Goal: Task Accomplishment & Management: Complete application form

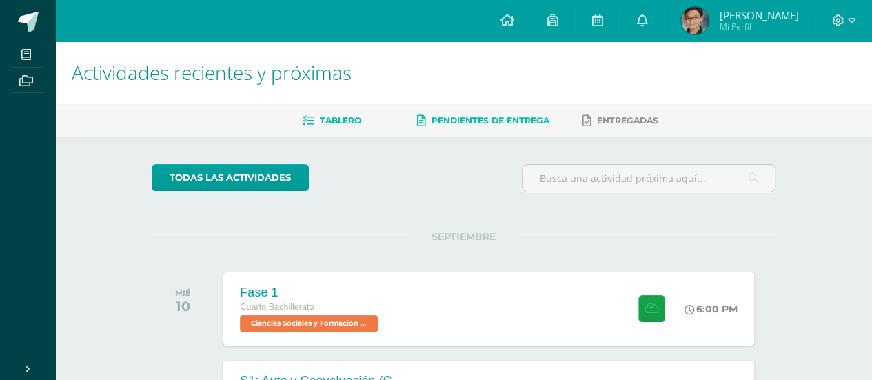
click at [449, 117] on span "Pendientes de entrega" at bounding box center [490, 120] width 118 height 10
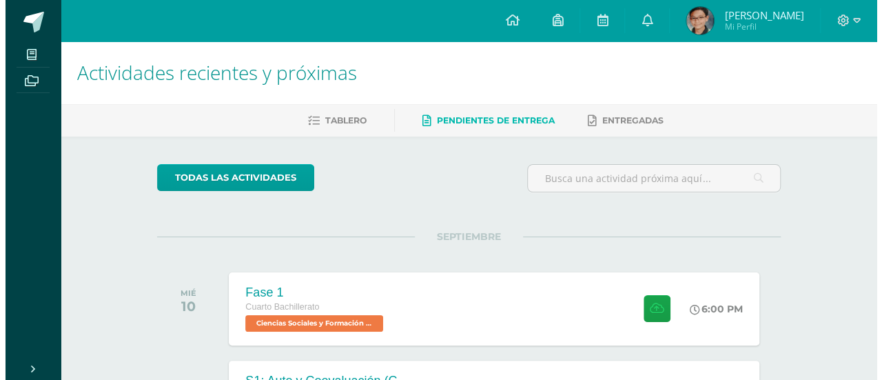
scroll to position [132, 0]
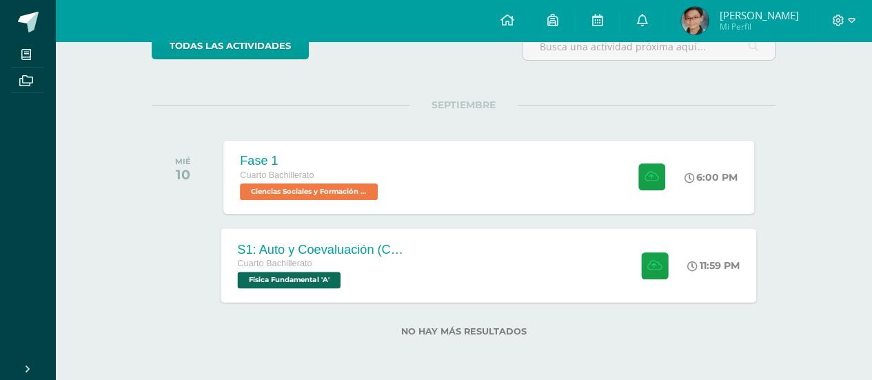
click at [389, 280] on div "Cuarto Bachillerato Física Fundamental 'A'" at bounding box center [321, 272] width 167 height 32
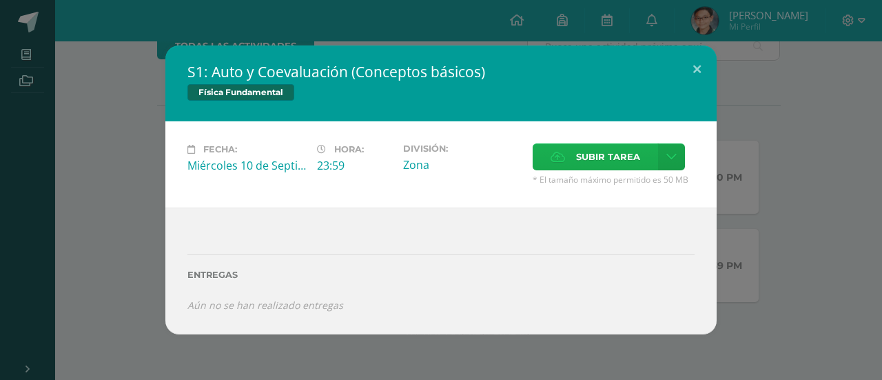
click at [569, 164] on label "Subir tarea" at bounding box center [595, 156] width 125 height 27
click at [0, 0] on input "Subir tarea" at bounding box center [0, 0] width 0 height 0
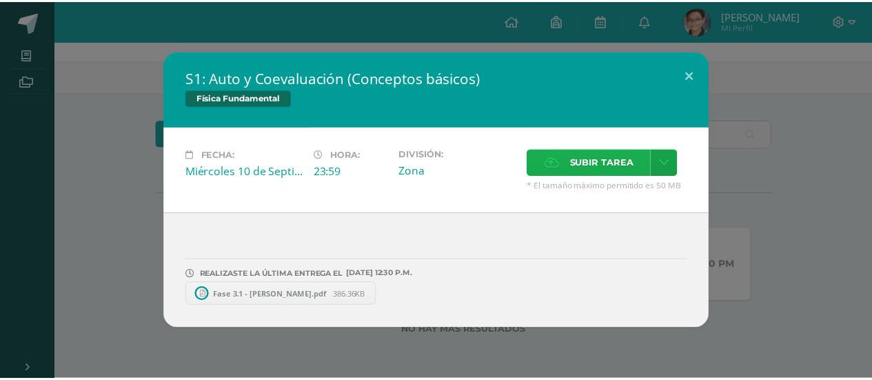
scroll to position [43, 0]
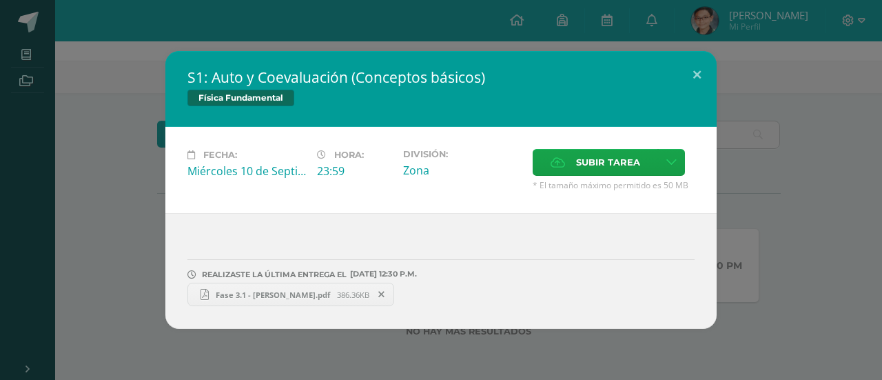
click at [319, 296] on span "Fase 3.1 - [PERSON_NAME].pdf" at bounding box center [273, 294] width 128 height 10
click at [694, 65] on button at bounding box center [696, 74] width 39 height 47
